Goal: Find specific page/section: Find specific page/section

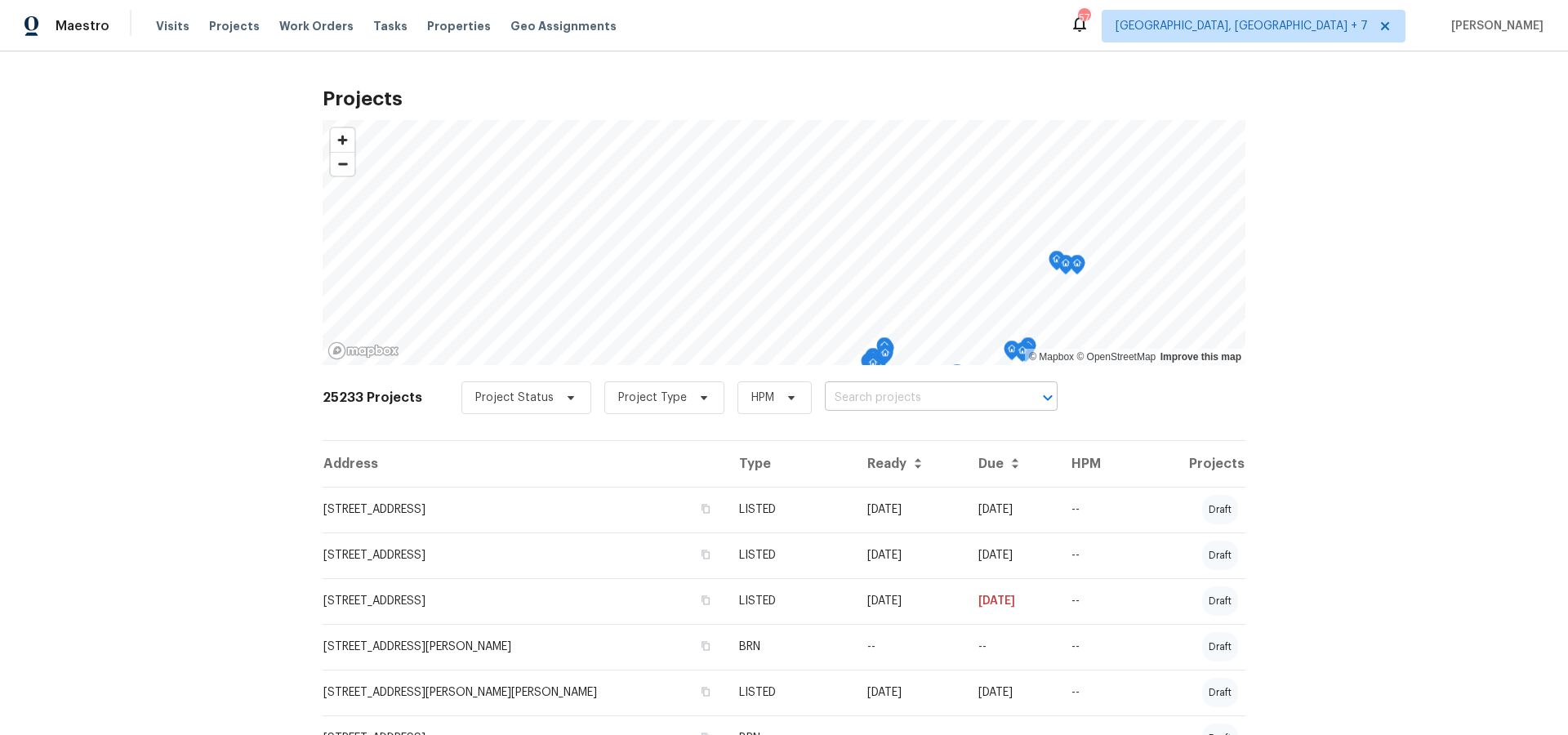
click at [881, 394] on input "text" at bounding box center [918, 398] width 187 height 26
type input "303 6th"
click at [879, 430] on li "[STREET_ADDRESS][PERSON_NAME]" at bounding box center [933, 434] width 238 height 27
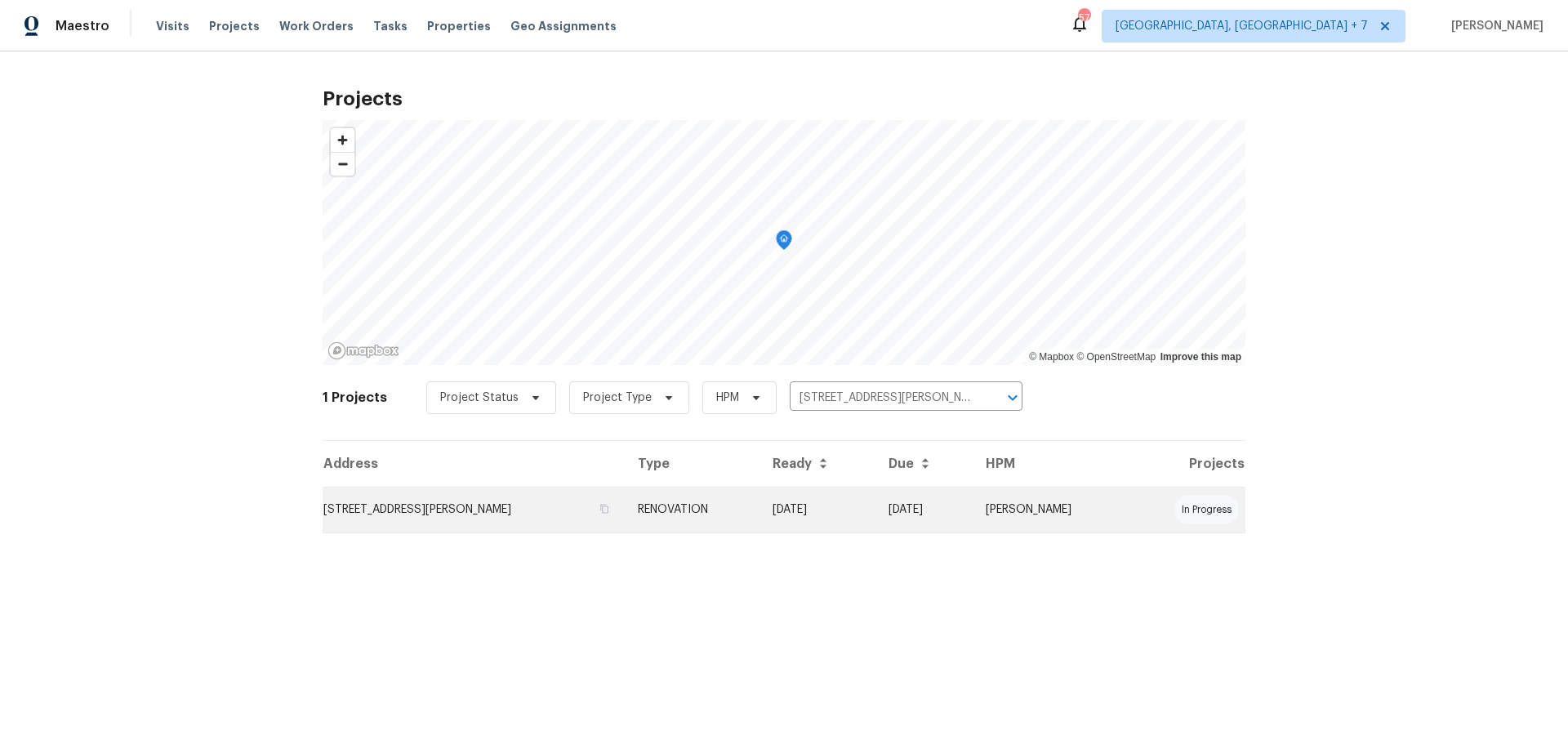
click at [426, 514] on td "[STREET_ADDRESS][PERSON_NAME]" at bounding box center [473, 509] width 302 height 45
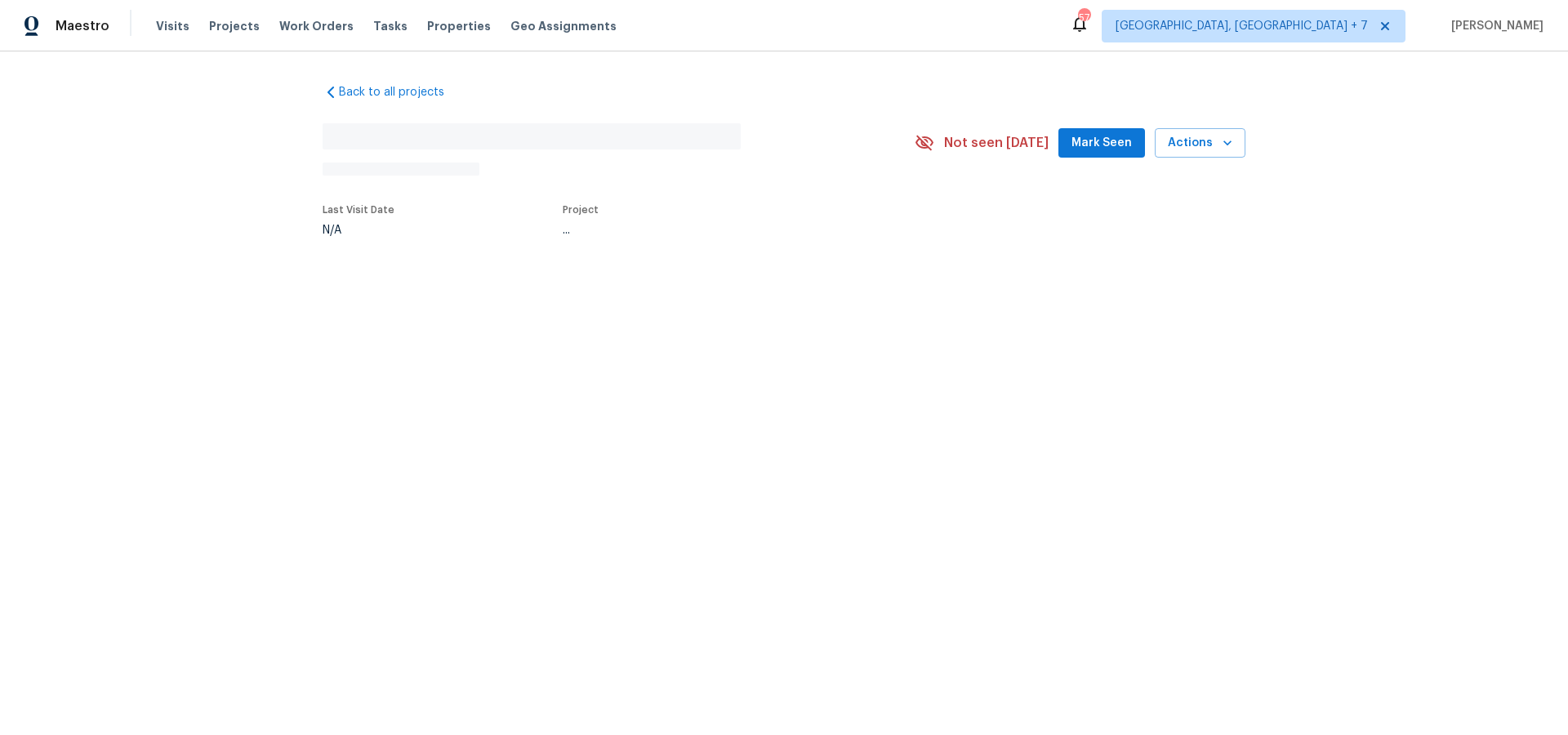
click at [426, 344] on html "Maestro Visits Projects Work Orders Tasks Properties Geo Assignments [STREET_AD…" at bounding box center [784, 172] width 1568 height 344
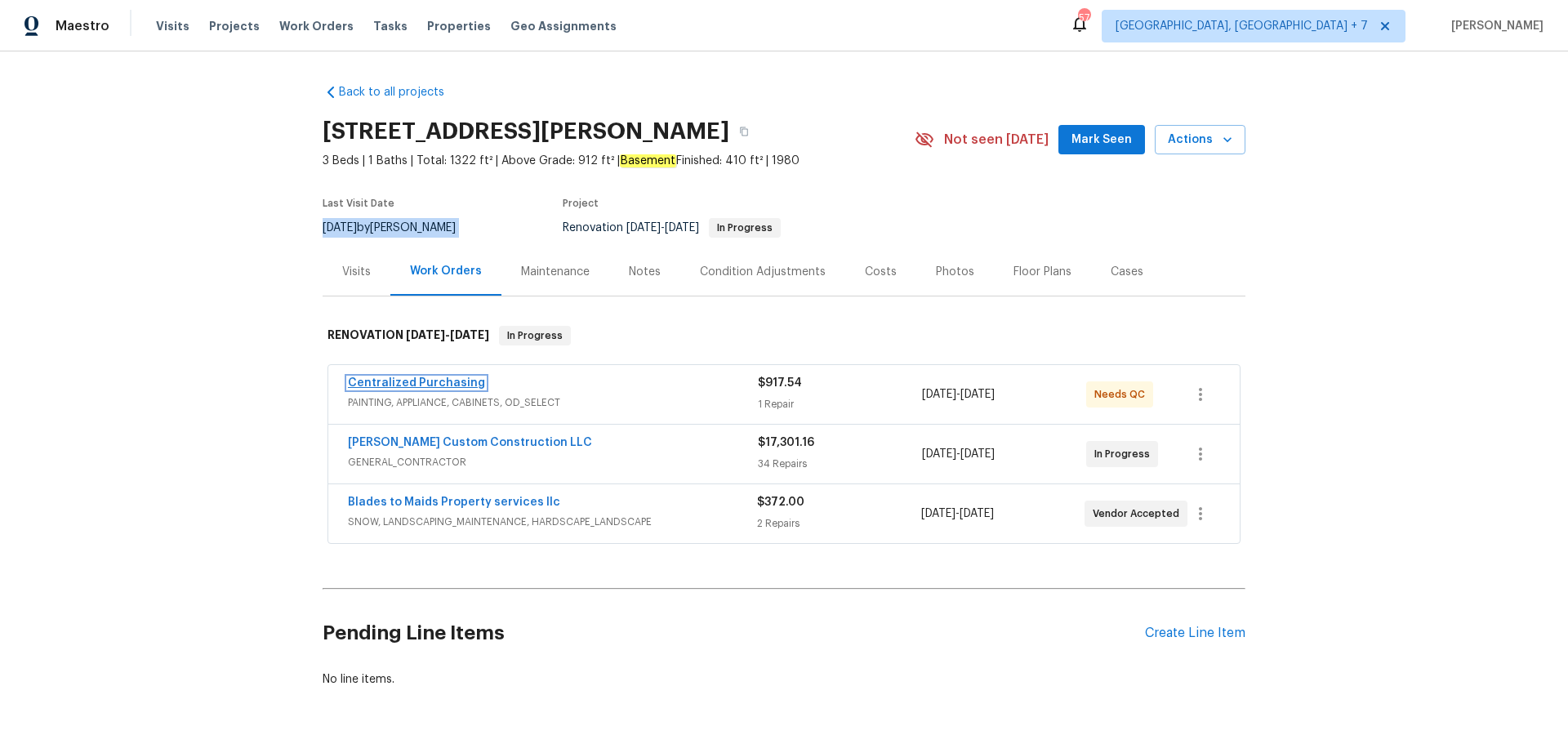
click at [413, 381] on link "Centralized Purchasing" at bounding box center [416, 382] width 137 height 11
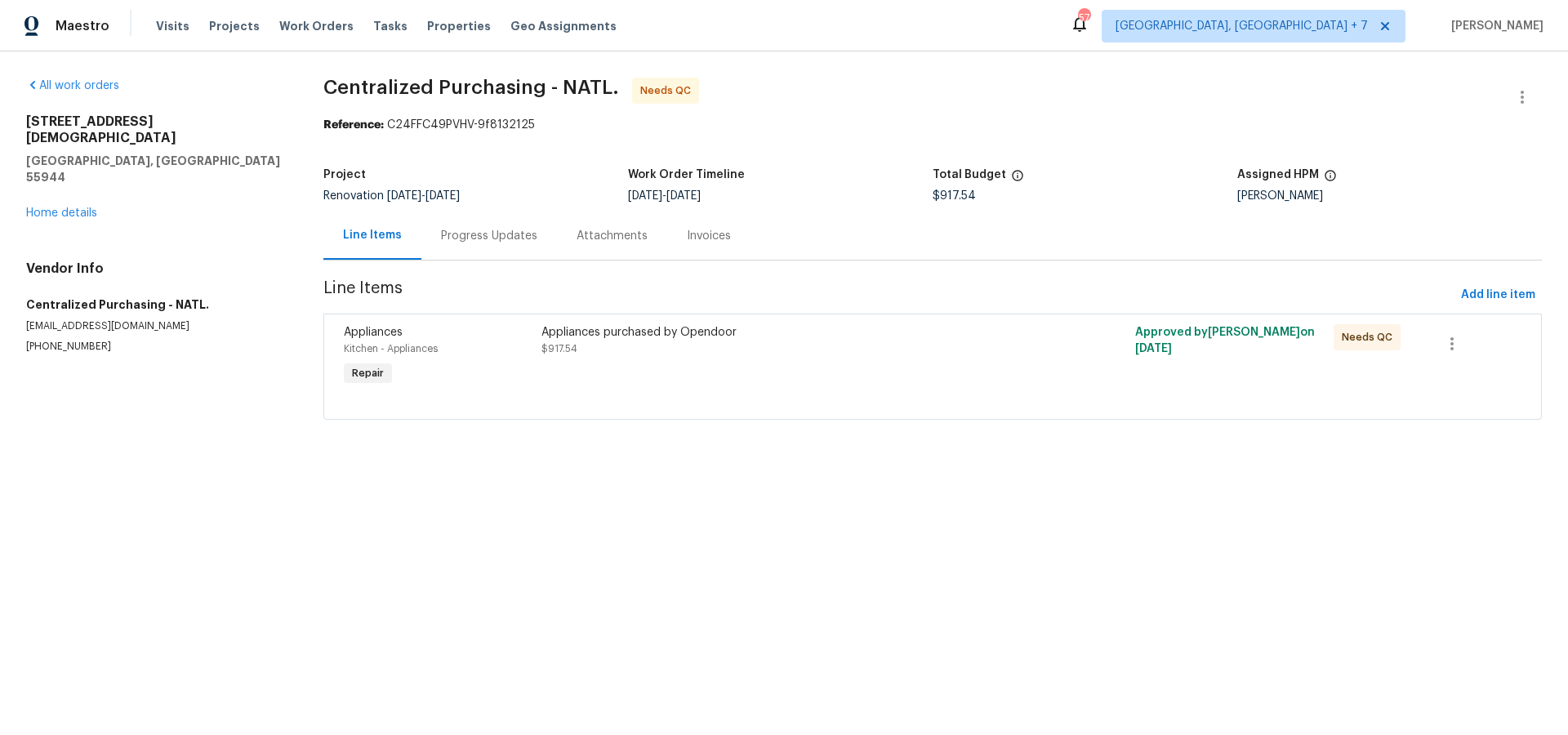
click at [563, 330] on div "Appliances purchased by Opendoor" at bounding box center [783, 332] width 485 height 16
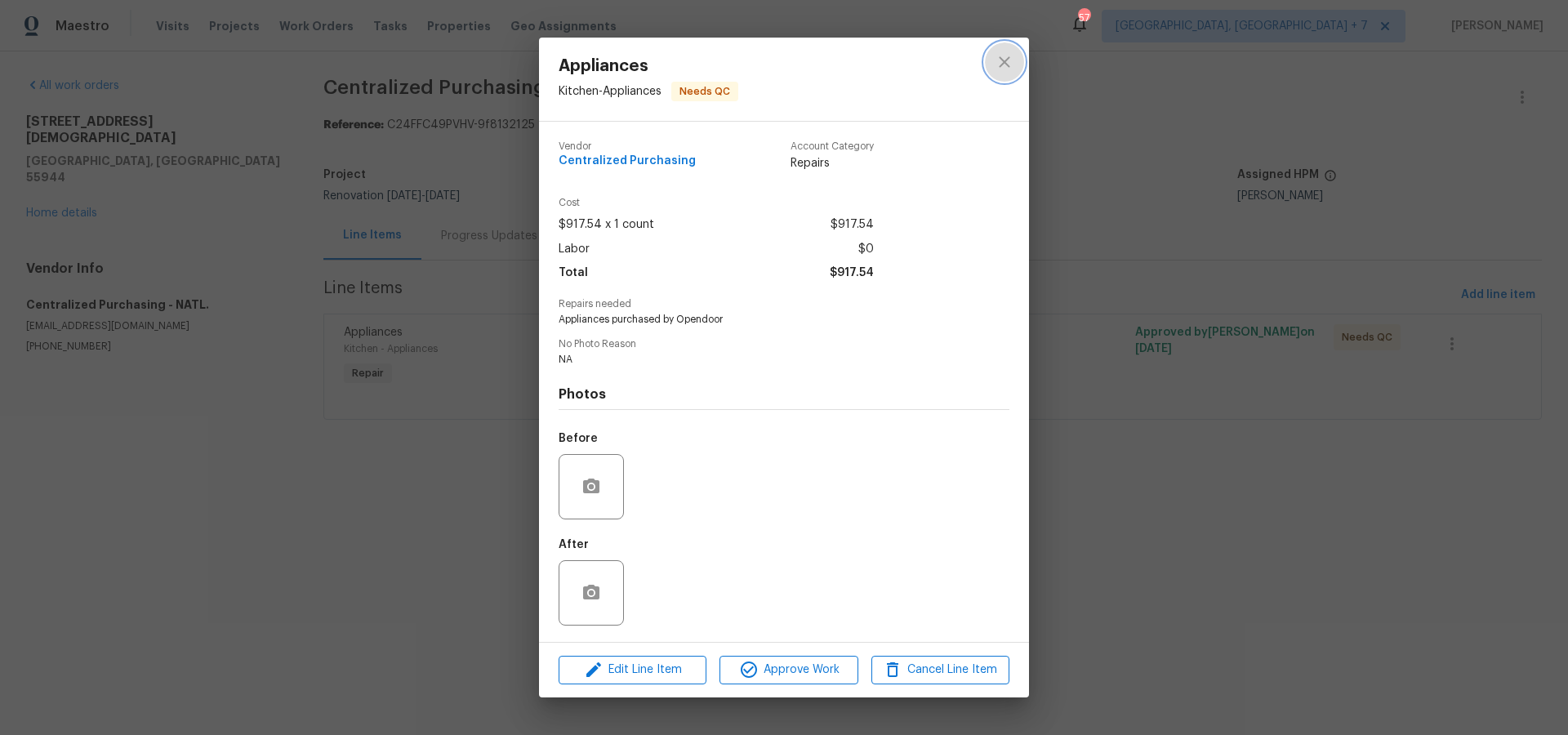
click at [1006, 57] on icon "close" at bounding box center [1005, 62] width 20 height 20
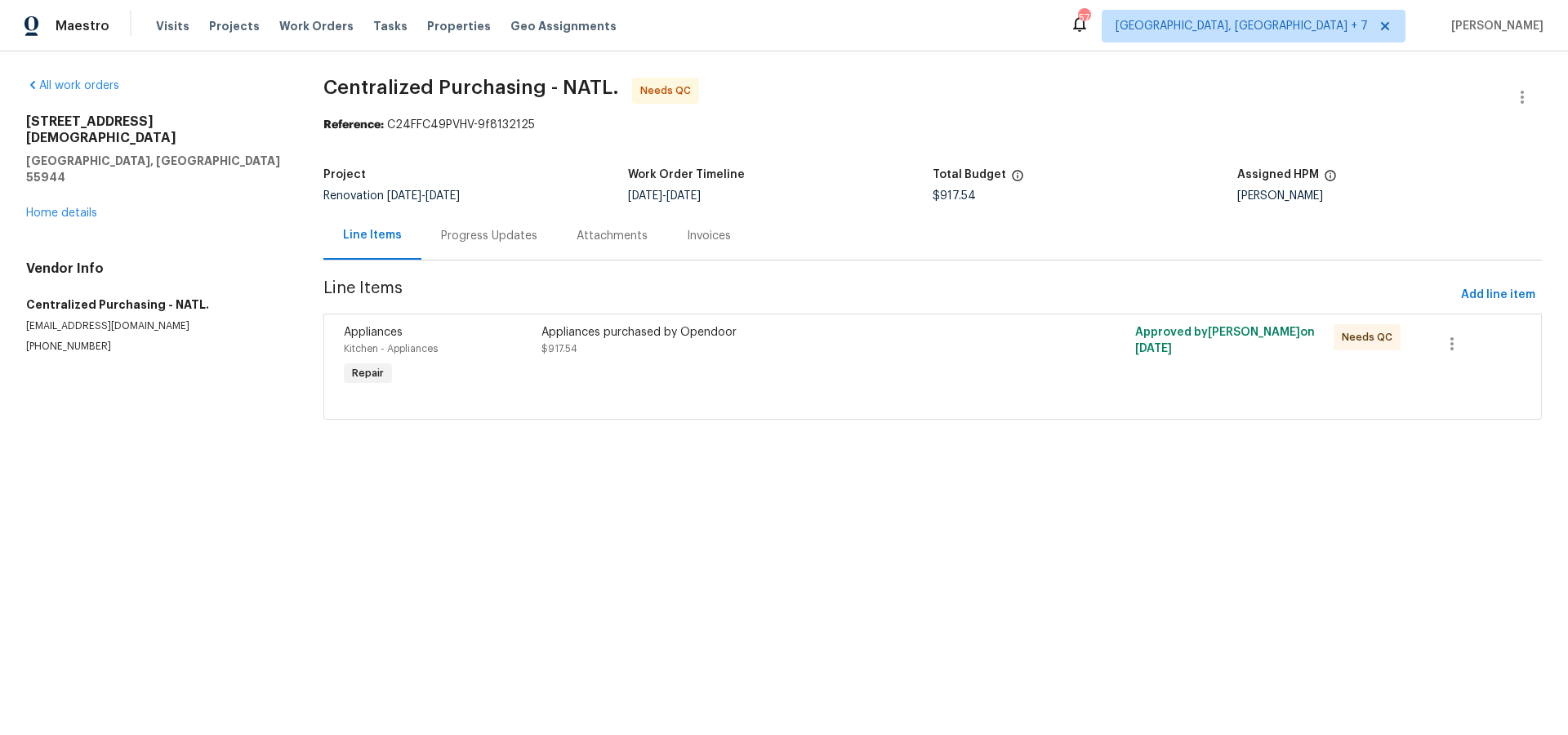
click at [460, 238] on div "Progress Updates" at bounding box center [489, 236] width 97 height 16
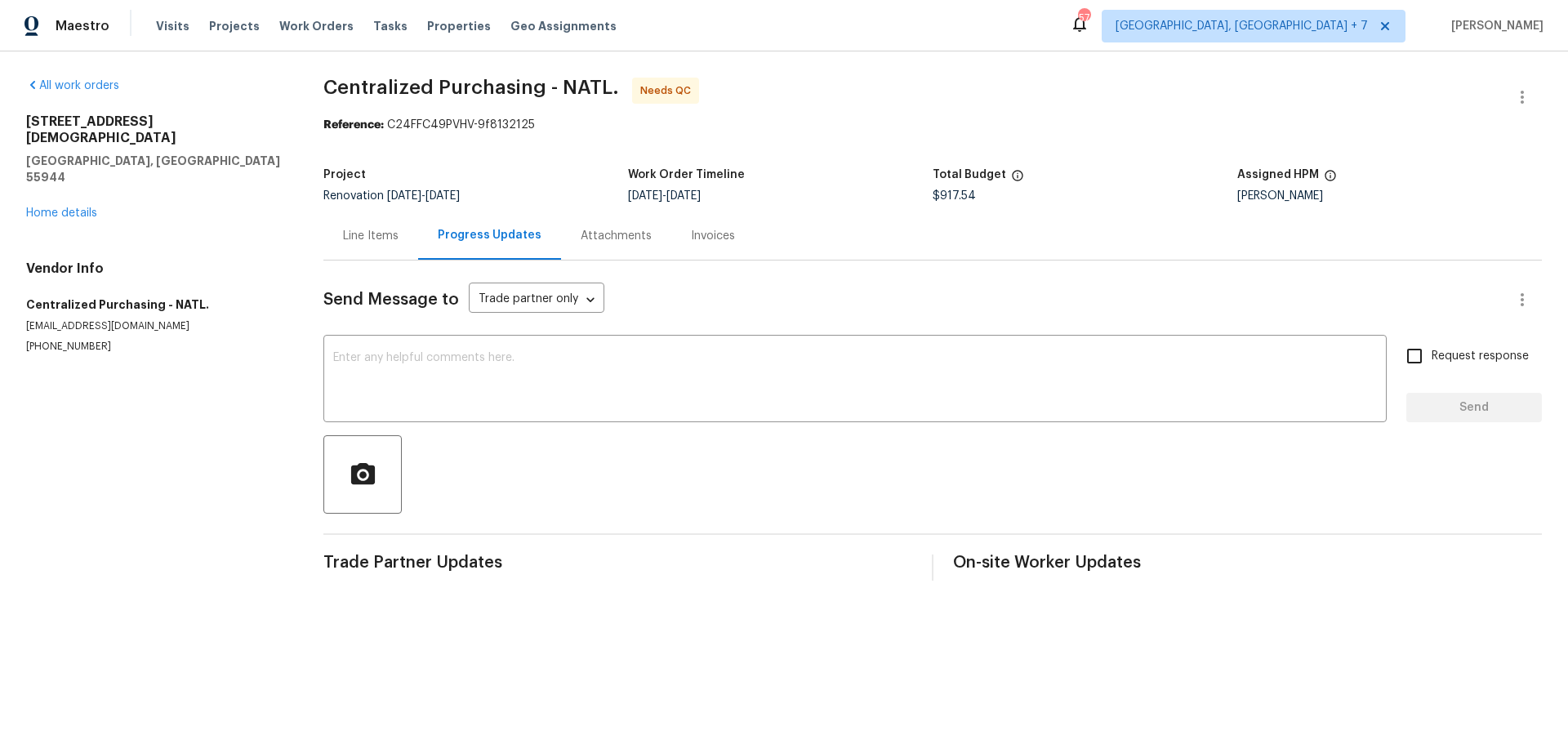
click at [379, 246] on div "Line Items" at bounding box center [370, 235] width 95 height 48
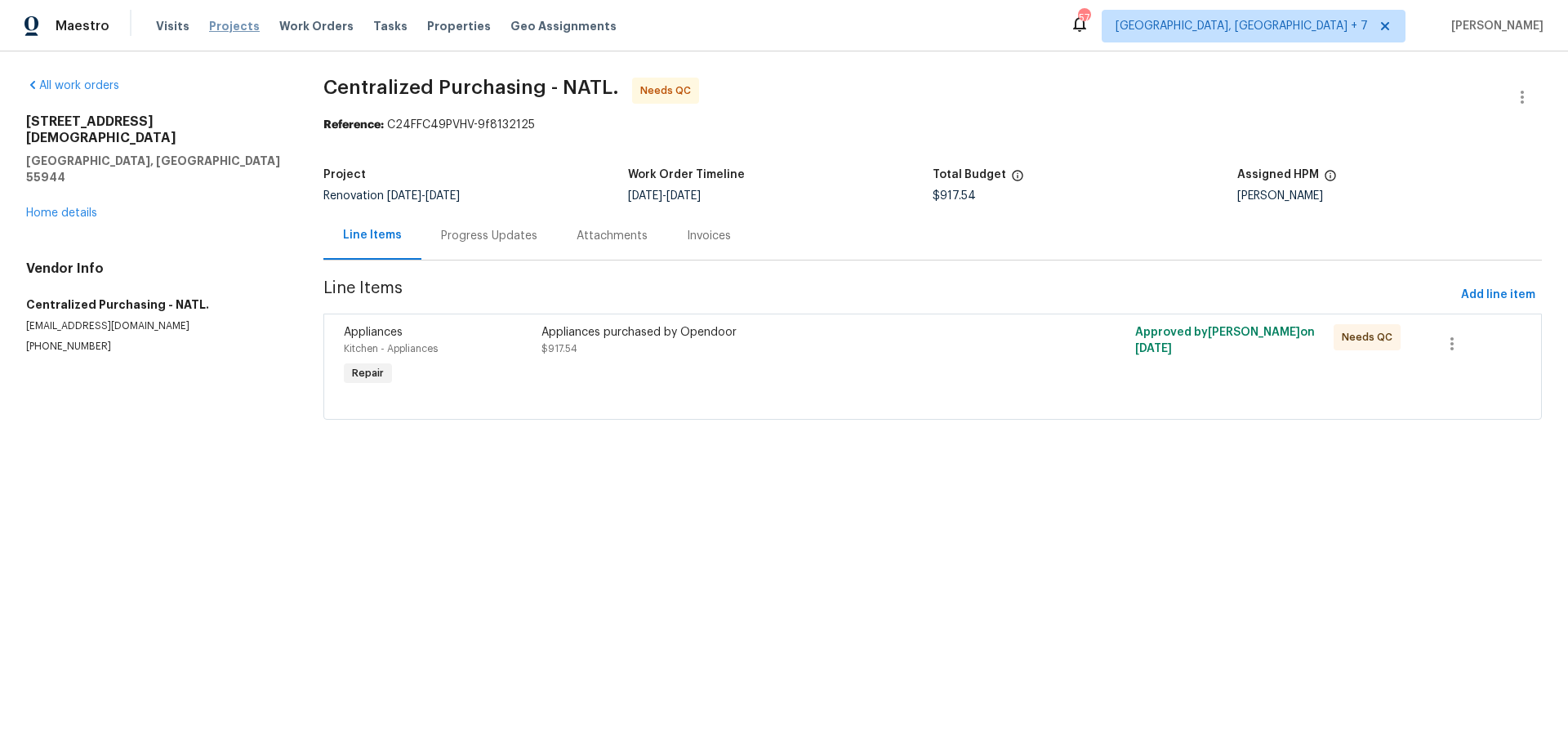
click at [218, 20] on span "Projects" at bounding box center [234, 26] width 50 height 16
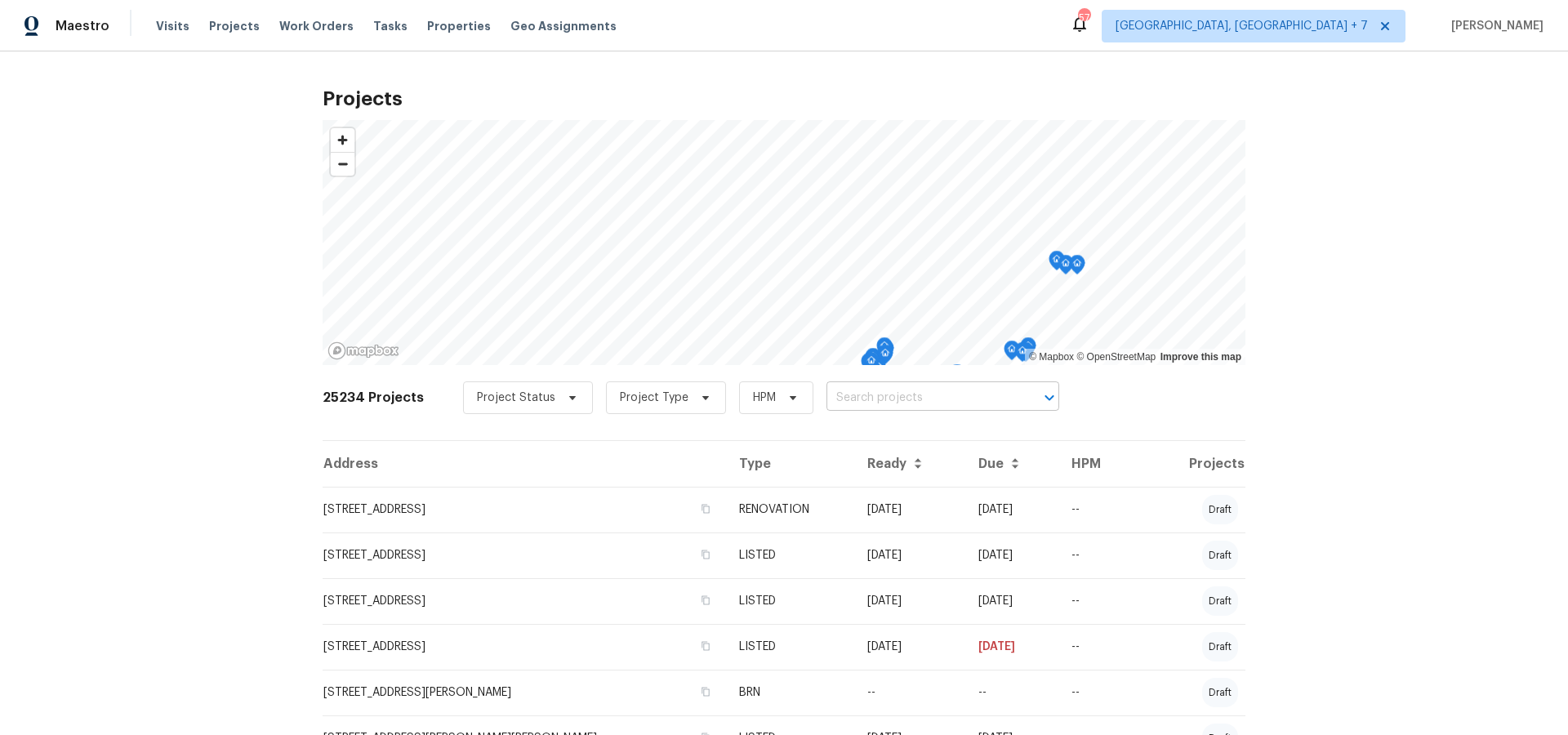
click at [921, 397] on input "text" at bounding box center [920, 398] width 187 height 26
type input "7817"
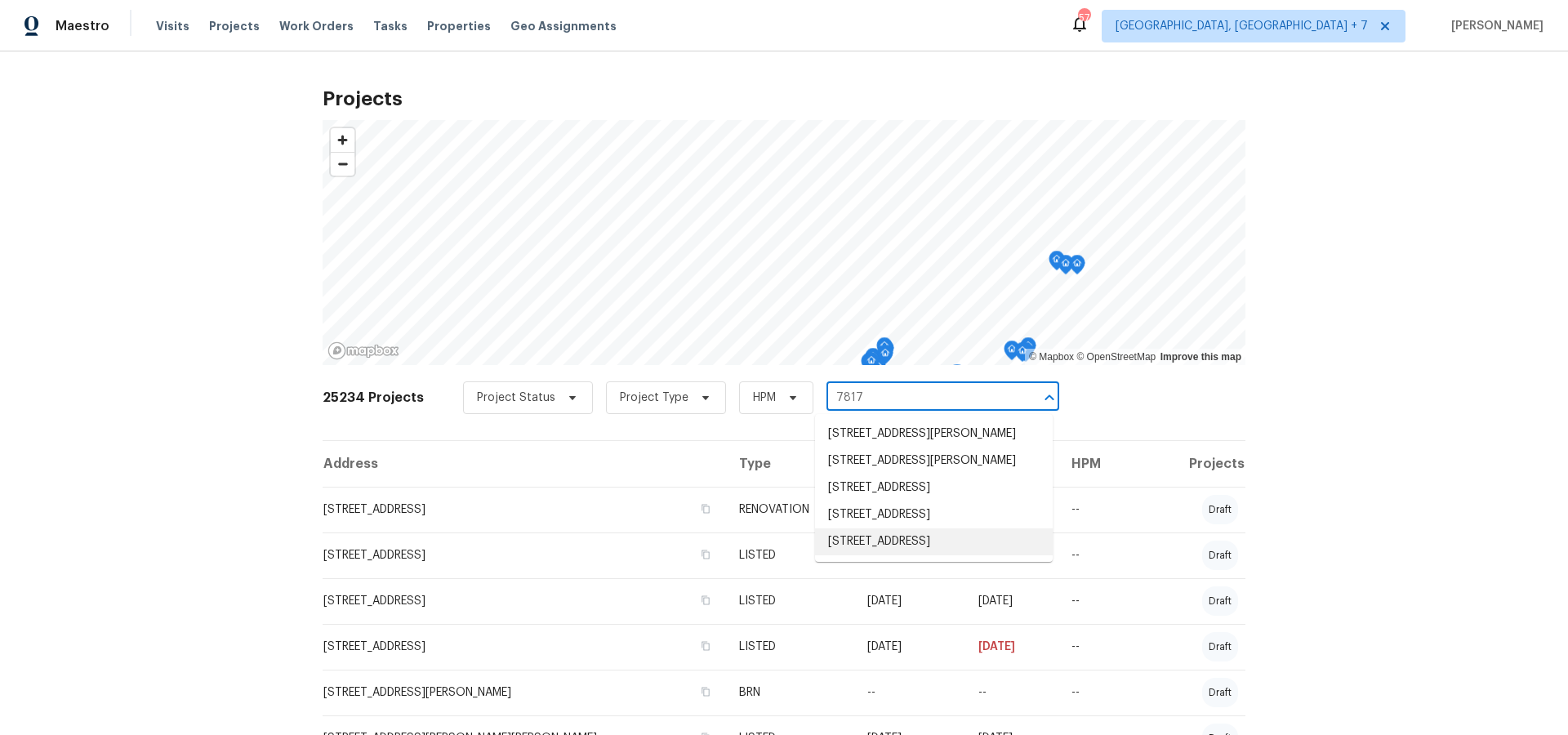
click at [897, 555] on li "[STREET_ADDRESS]" at bounding box center [934, 542] width 238 height 27
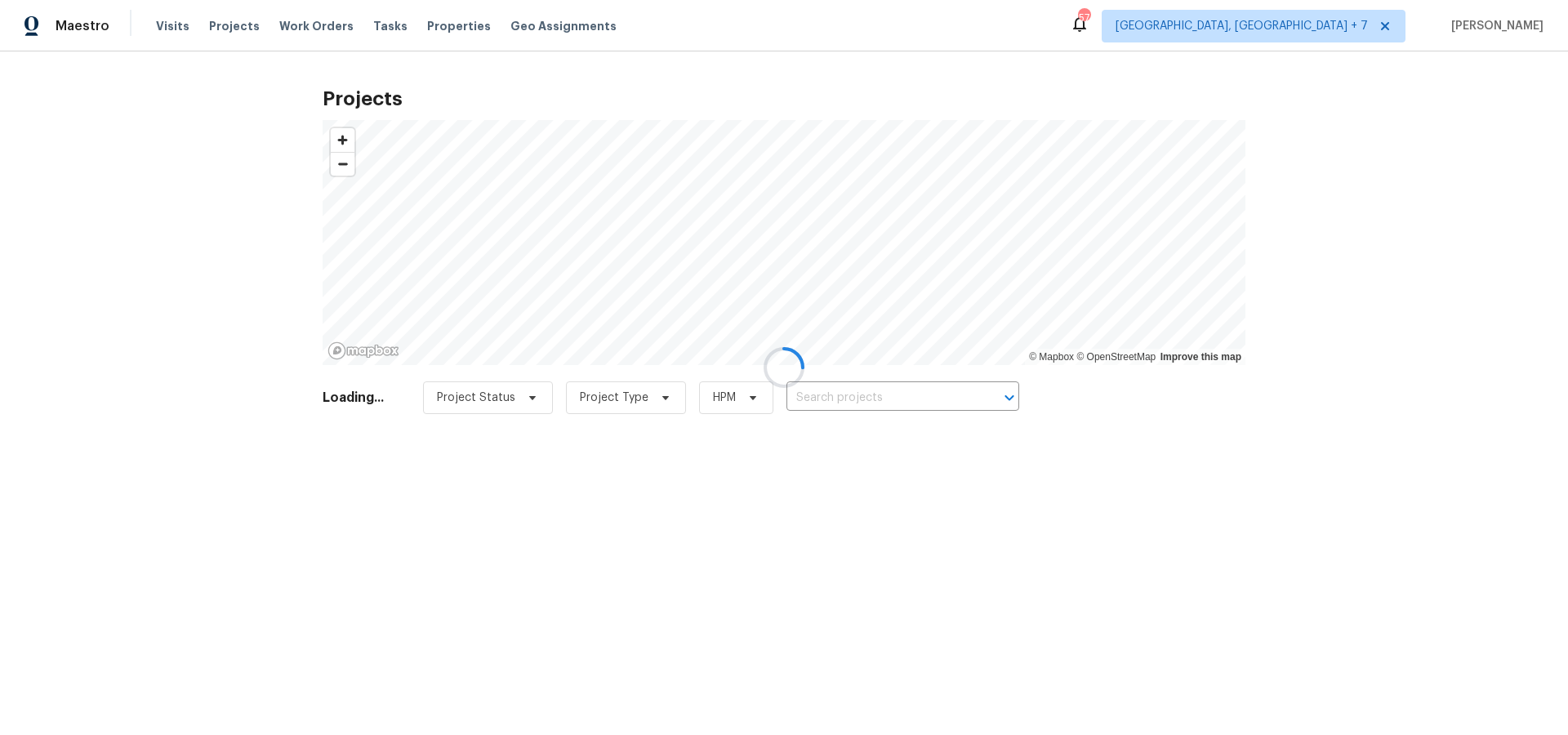
type input "[STREET_ADDRESS]"
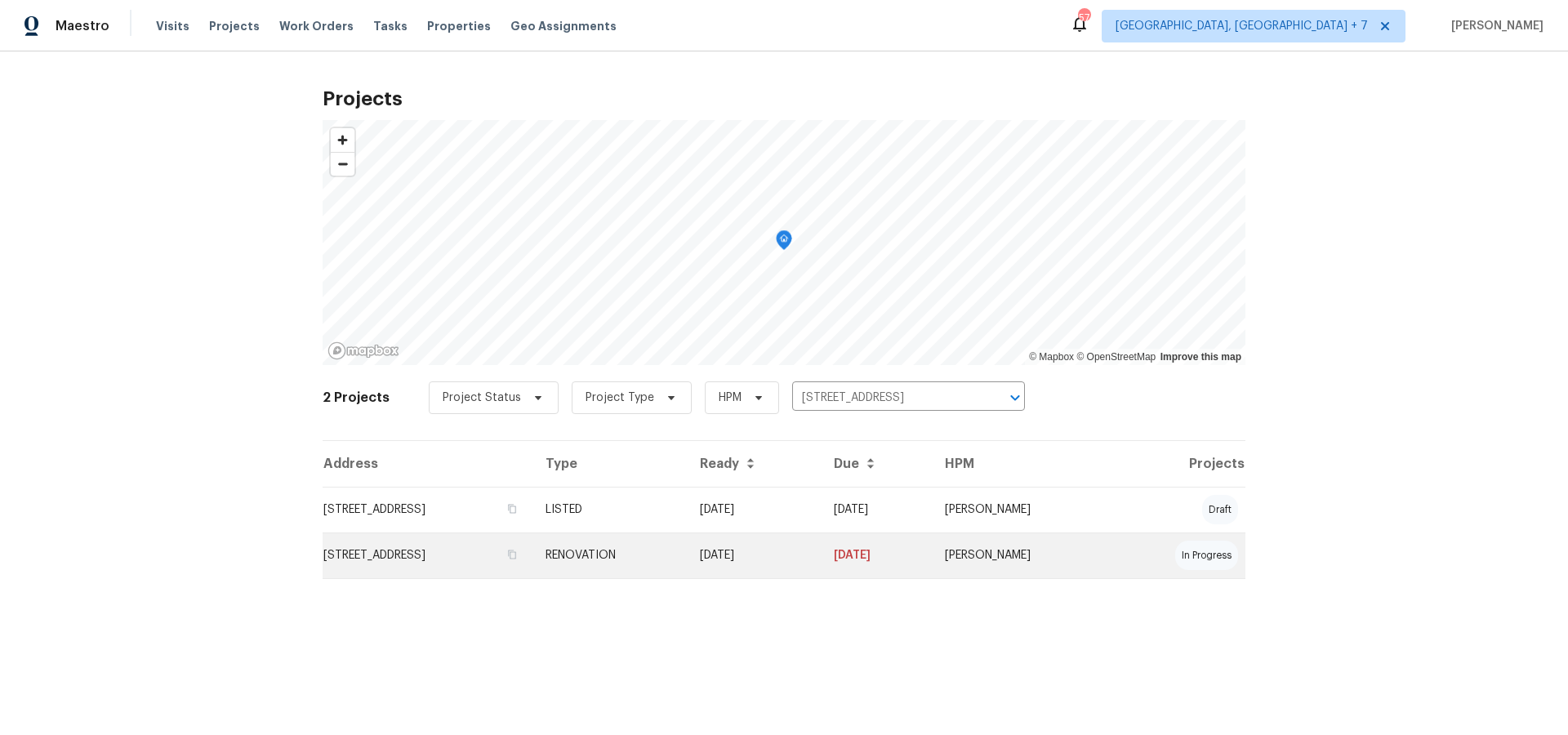
click at [457, 548] on td "[STREET_ADDRESS]" at bounding box center [427, 555] width 210 height 45
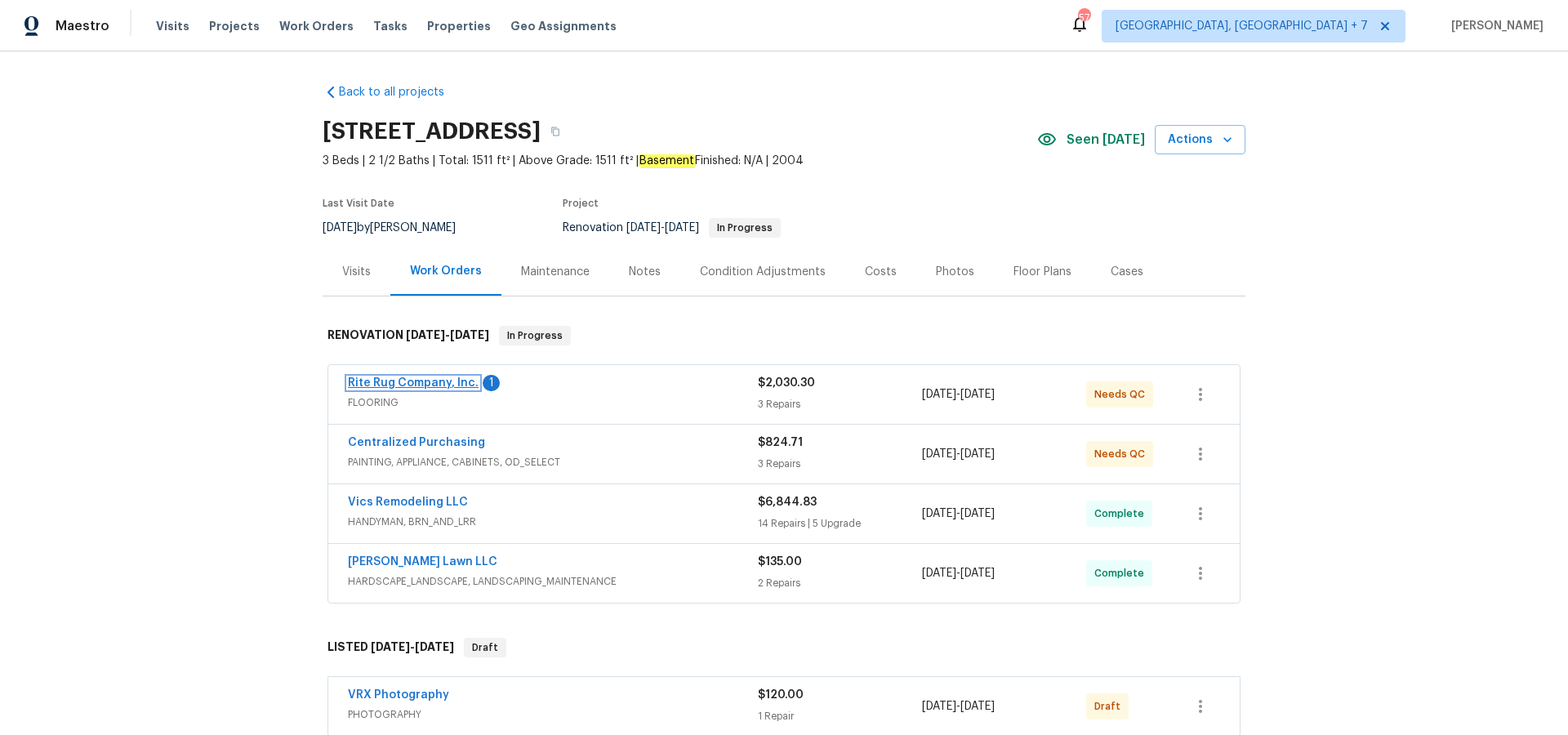
click at [431, 381] on link "Rite Rug Company, Inc." at bounding box center [413, 382] width 131 height 11
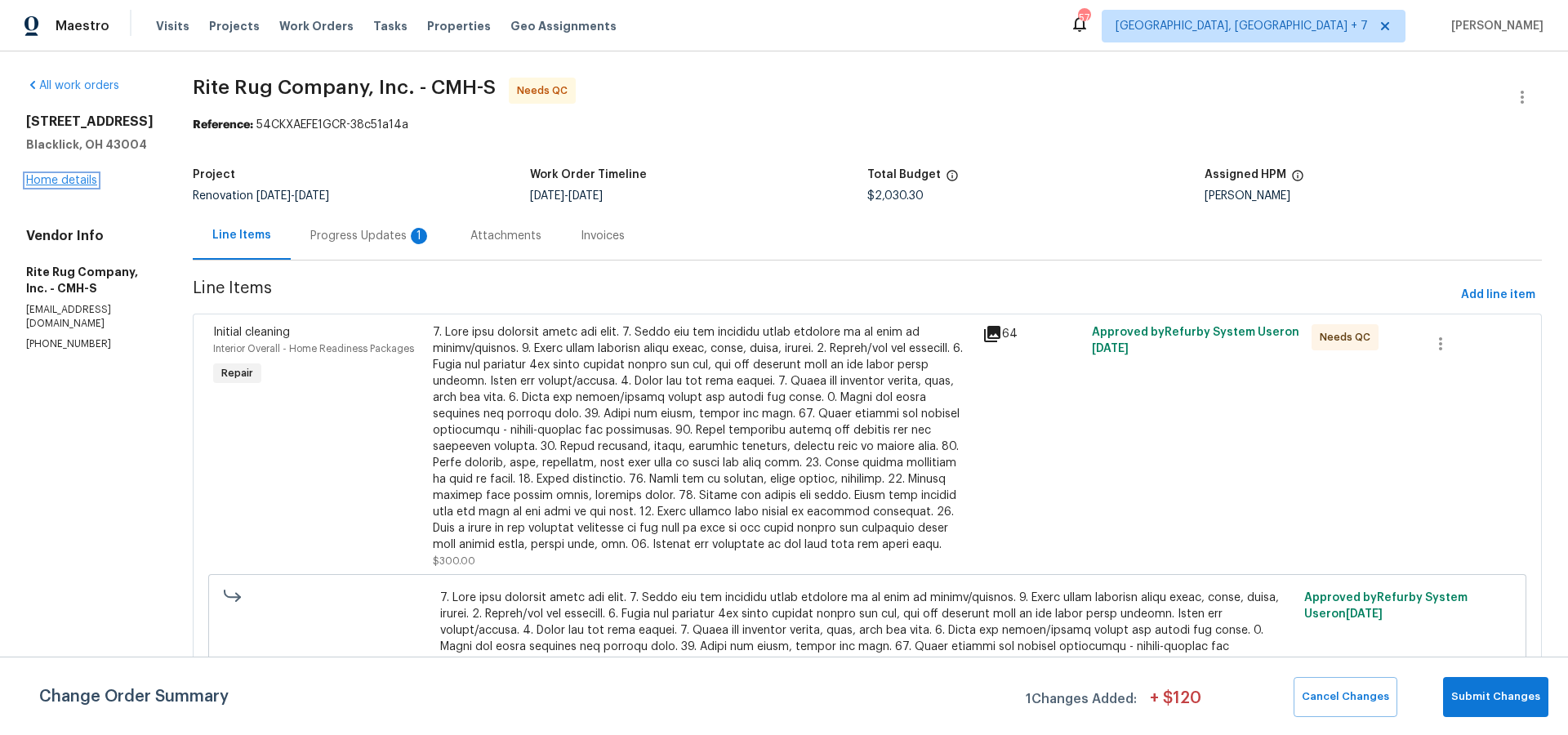
click at [82, 179] on link "Home details" at bounding box center [62, 179] width 71 height 11
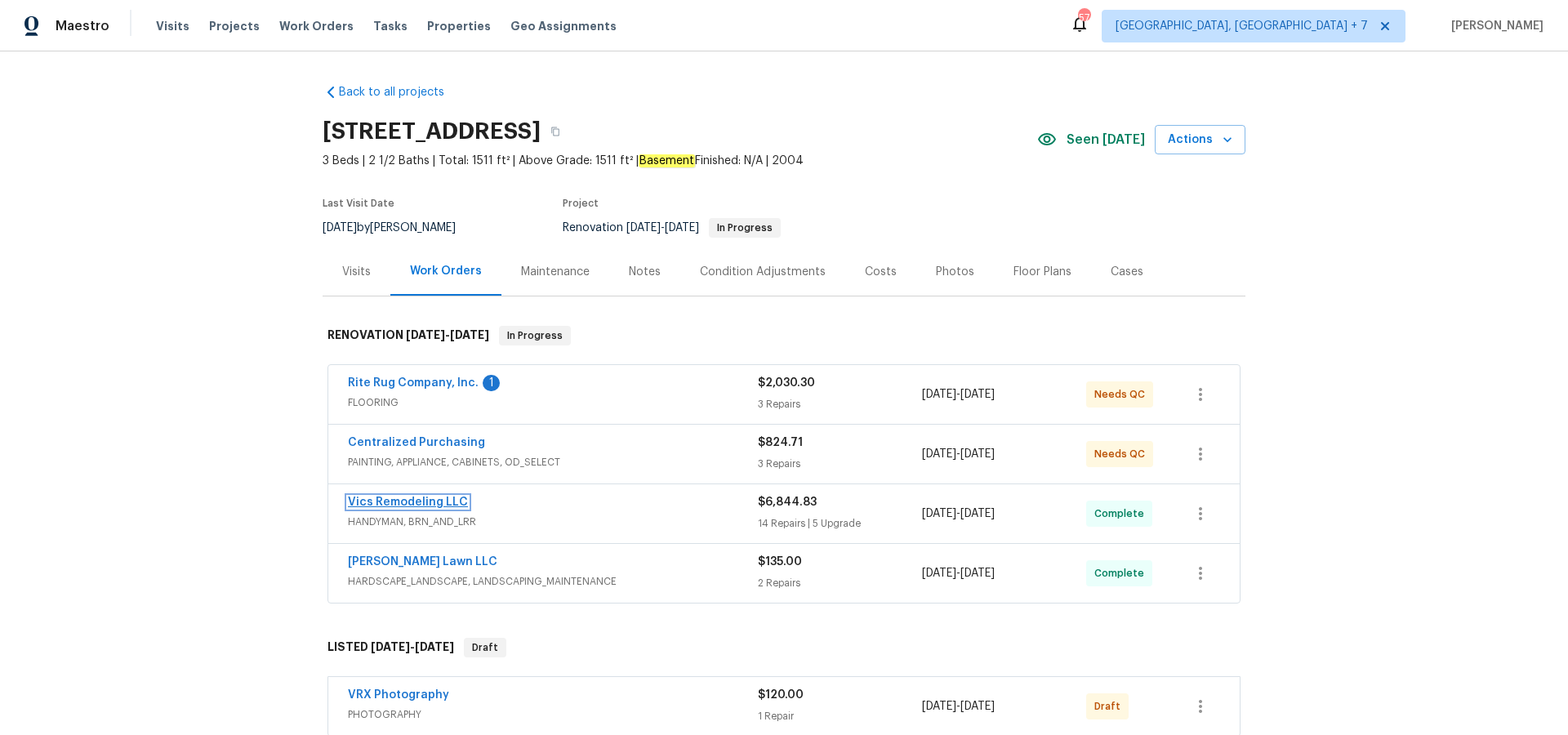
click at [405, 500] on link "Vics Remodeling LLC" at bounding box center [408, 502] width 120 height 11
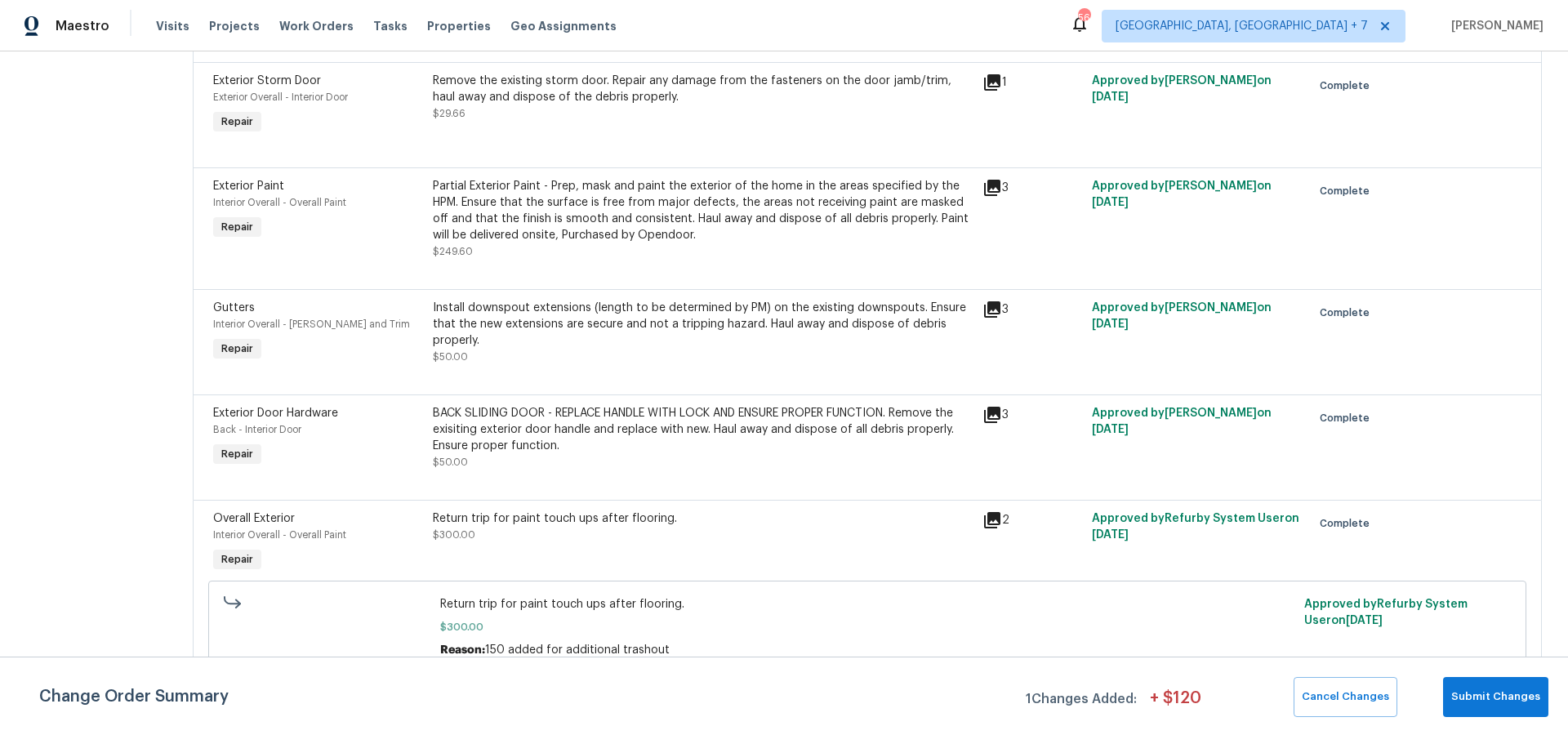
scroll to position [1908, 0]
